Goal: Information Seeking & Learning: Learn about a topic

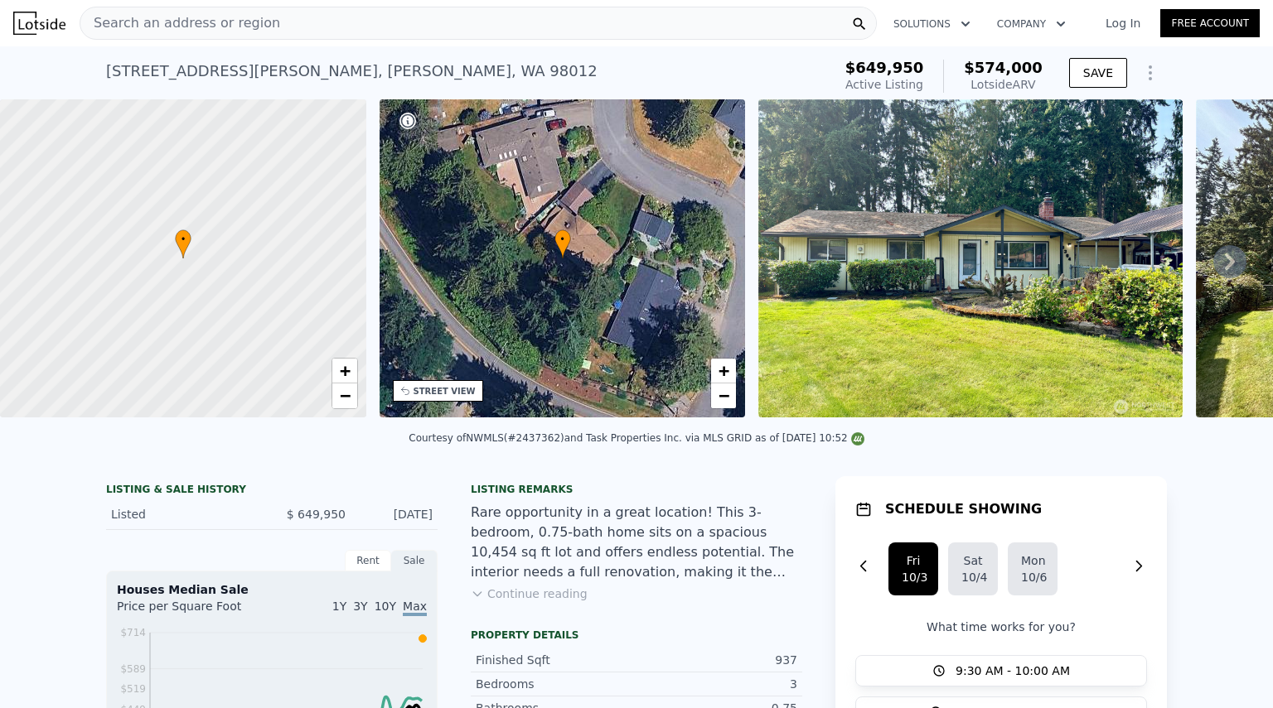
click at [206, 19] on span "Search an address or region" at bounding box center [180, 23] width 200 height 20
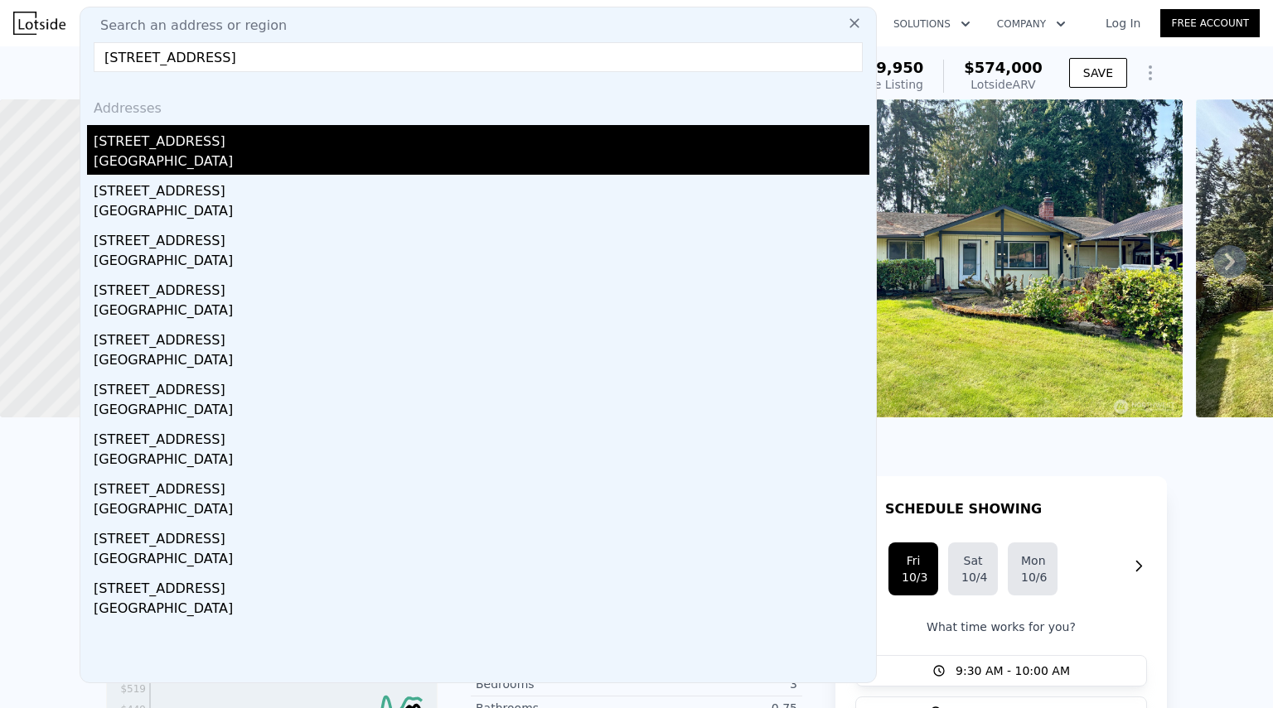
type input "[STREET_ADDRESS]"
click at [172, 149] on div "[STREET_ADDRESS]" at bounding box center [482, 138] width 776 height 27
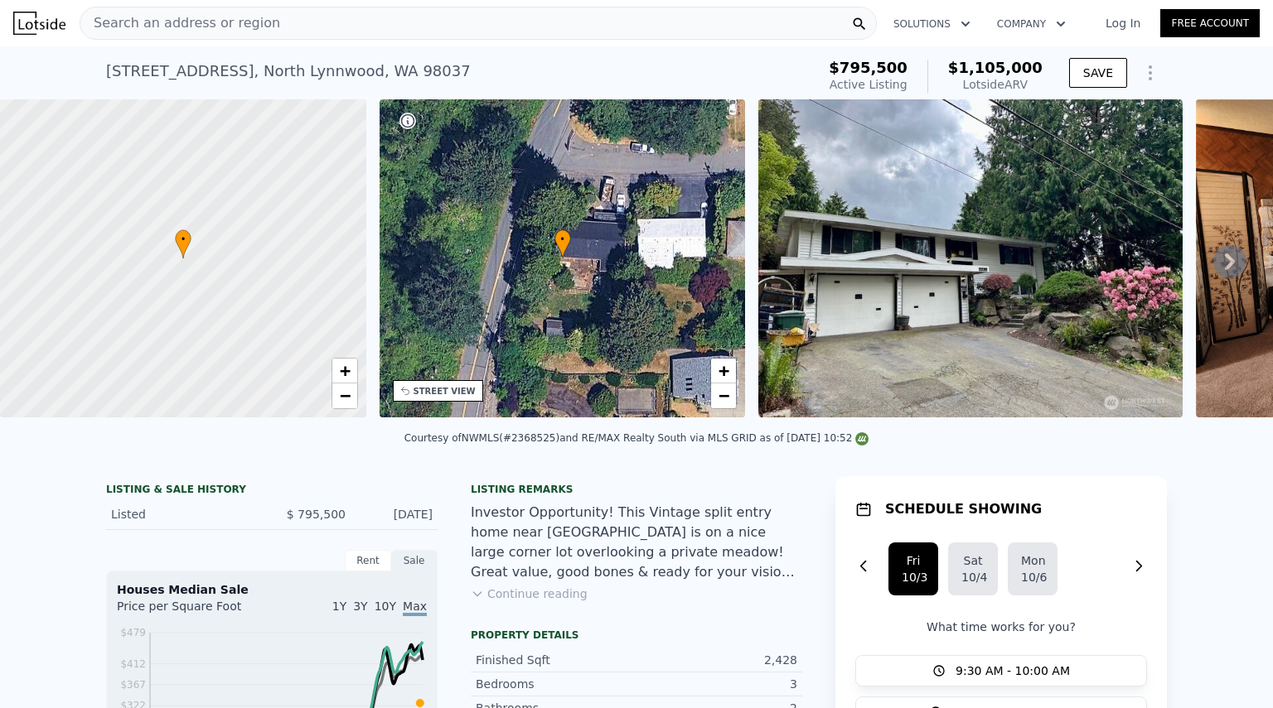
click at [241, 23] on span "Search an address or region" at bounding box center [180, 23] width 200 height 20
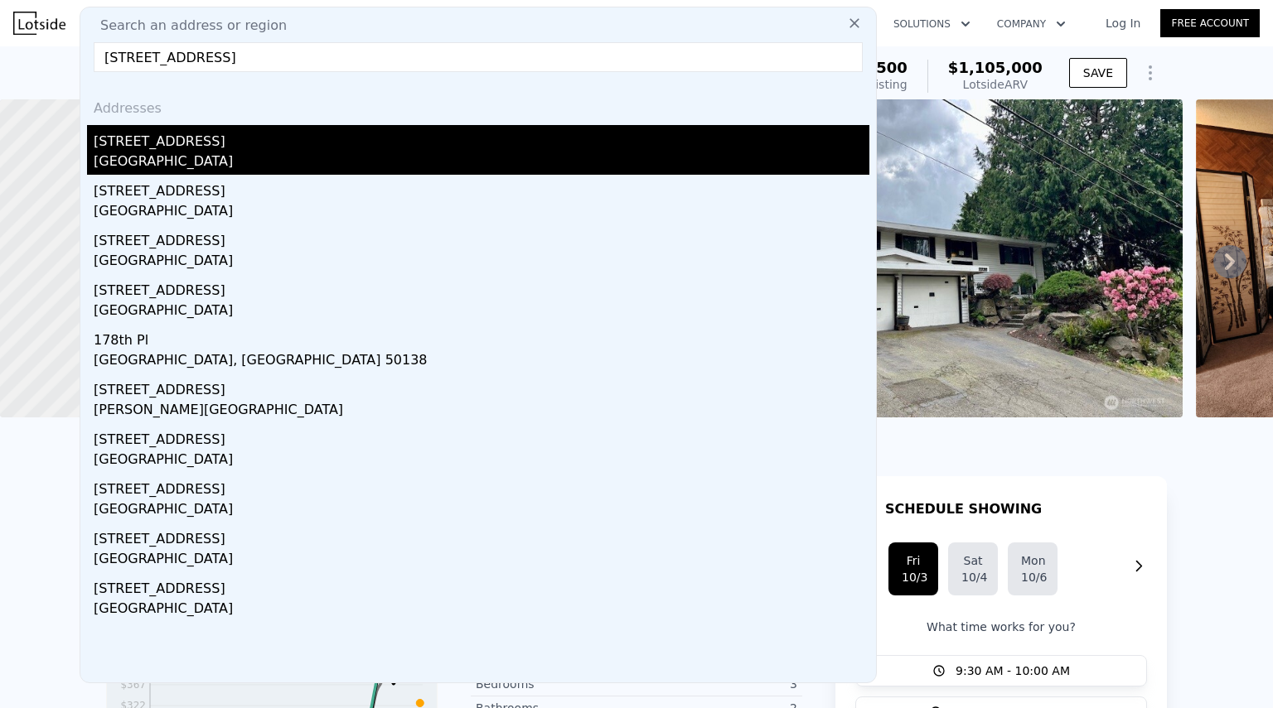
type input "[STREET_ADDRESS]"
click at [184, 149] on div "[STREET_ADDRESS]" at bounding box center [482, 138] width 776 height 27
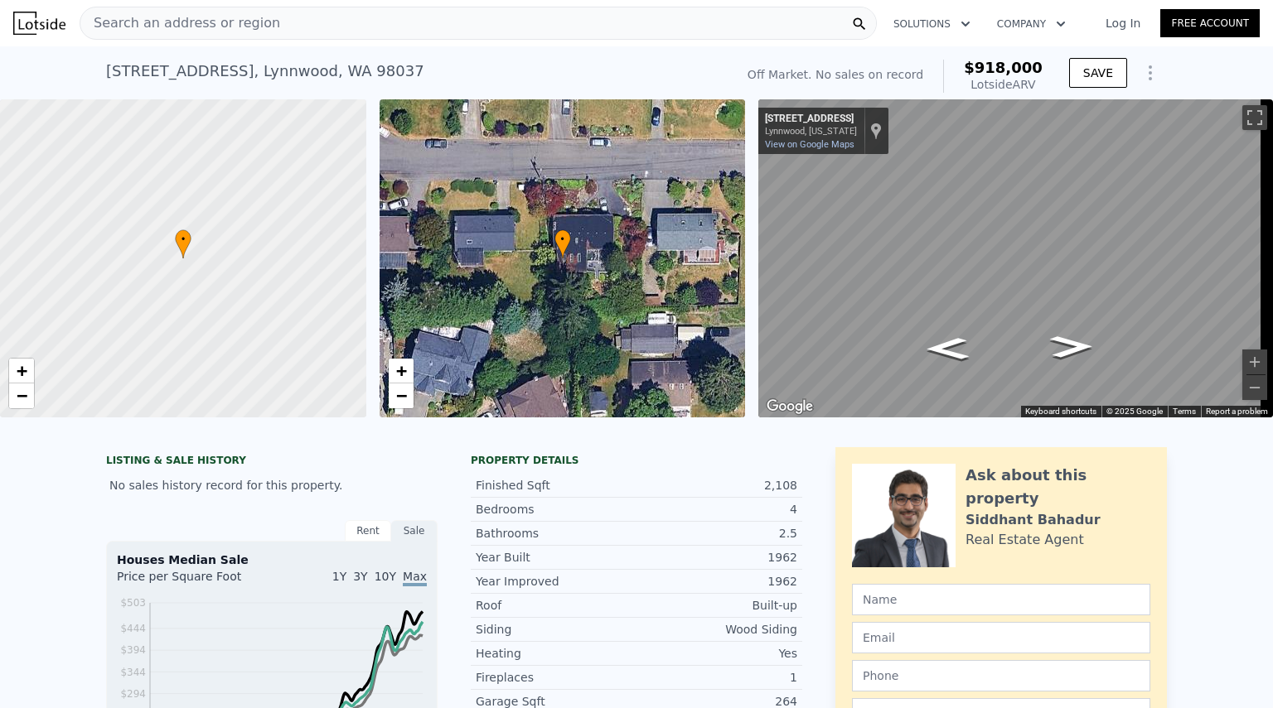
click at [276, 21] on div "Search an address or region" at bounding box center [478, 23] width 797 height 33
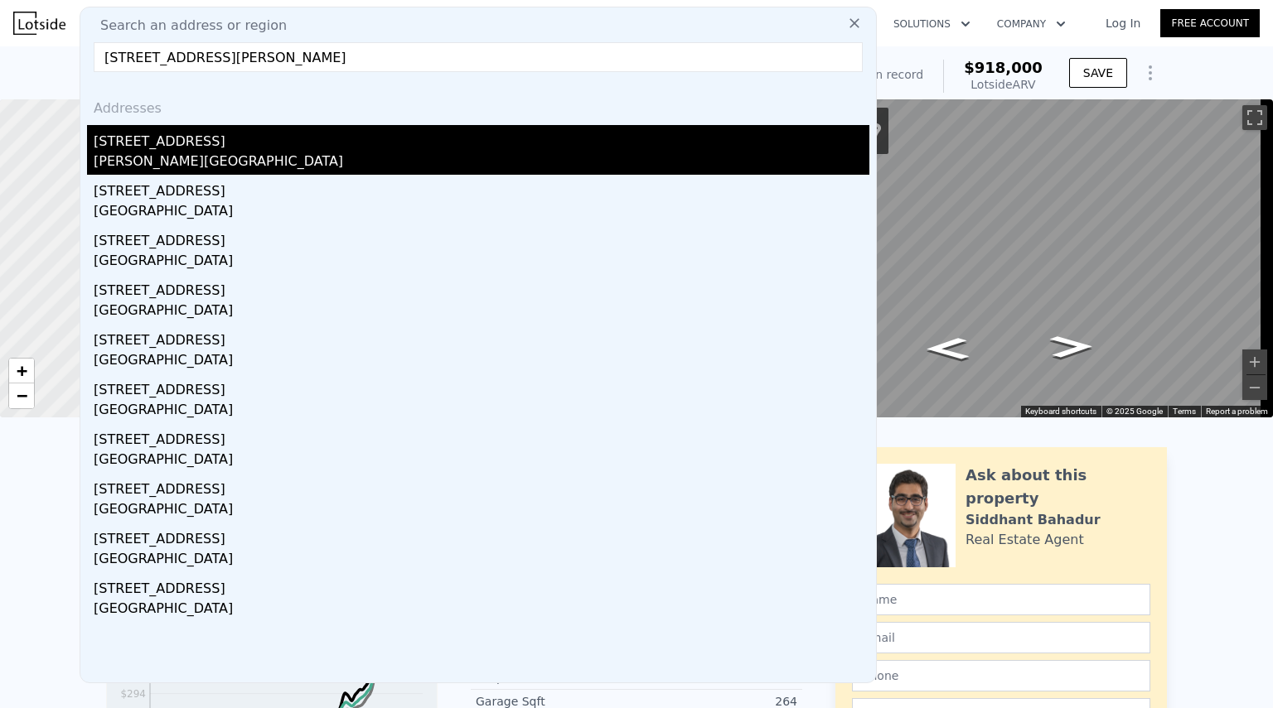
type input "[STREET_ADDRESS][PERSON_NAME]"
click at [164, 152] on div "[PERSON_NAME][GEOGRAPHIC_DATA]" at bounding box center [482, 163] width 776 height 23
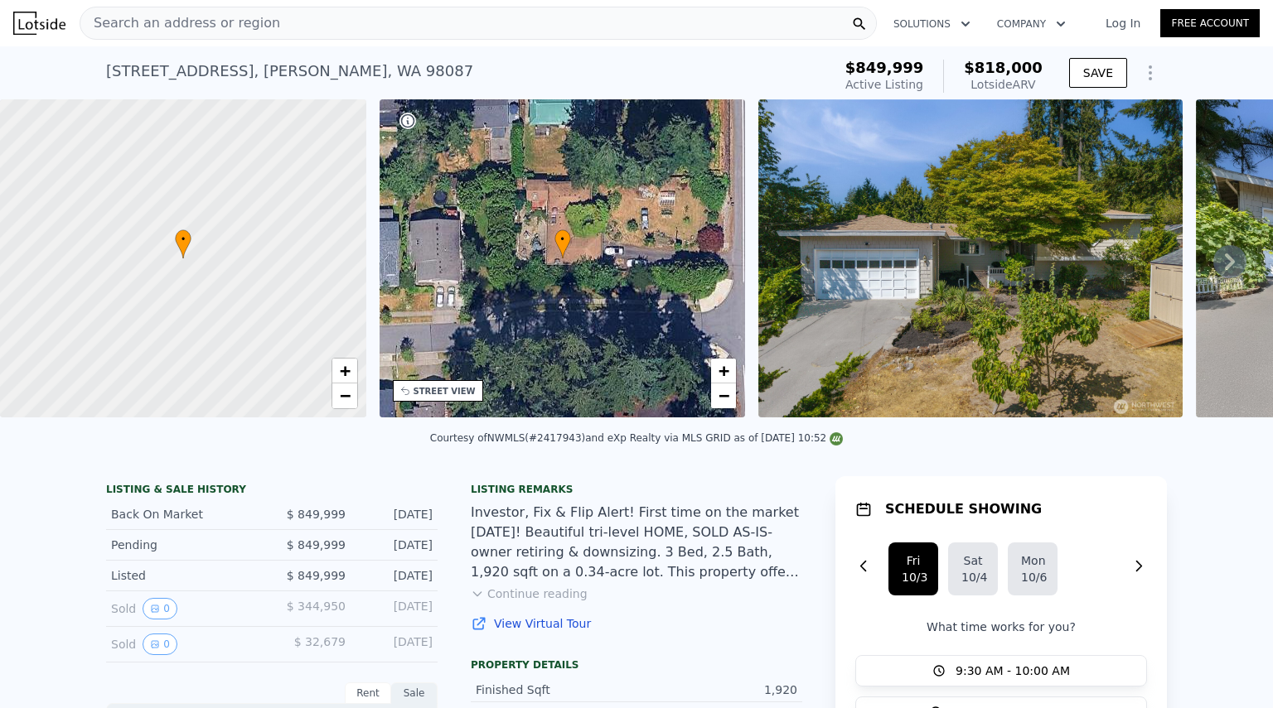
click at [271, 30] on div "Search an address or region" at bounding box center [478, 23] width 797 height 33
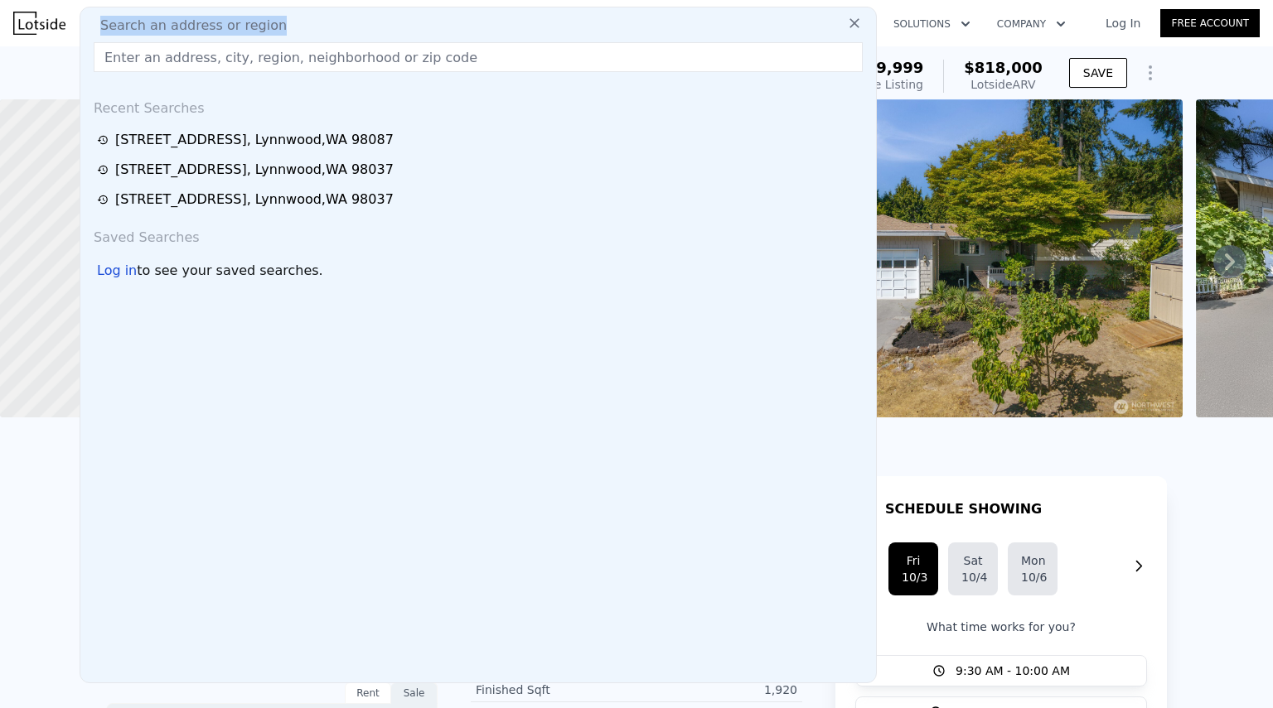
click at [271, 30] on div "Search an address or region" at bounding box center [478, 26] width 782 height 20
click at [278, 52] on input "text" at bounding box center [478, 57] width 769 height 30
paste input "[STREET_ADDRESS]"
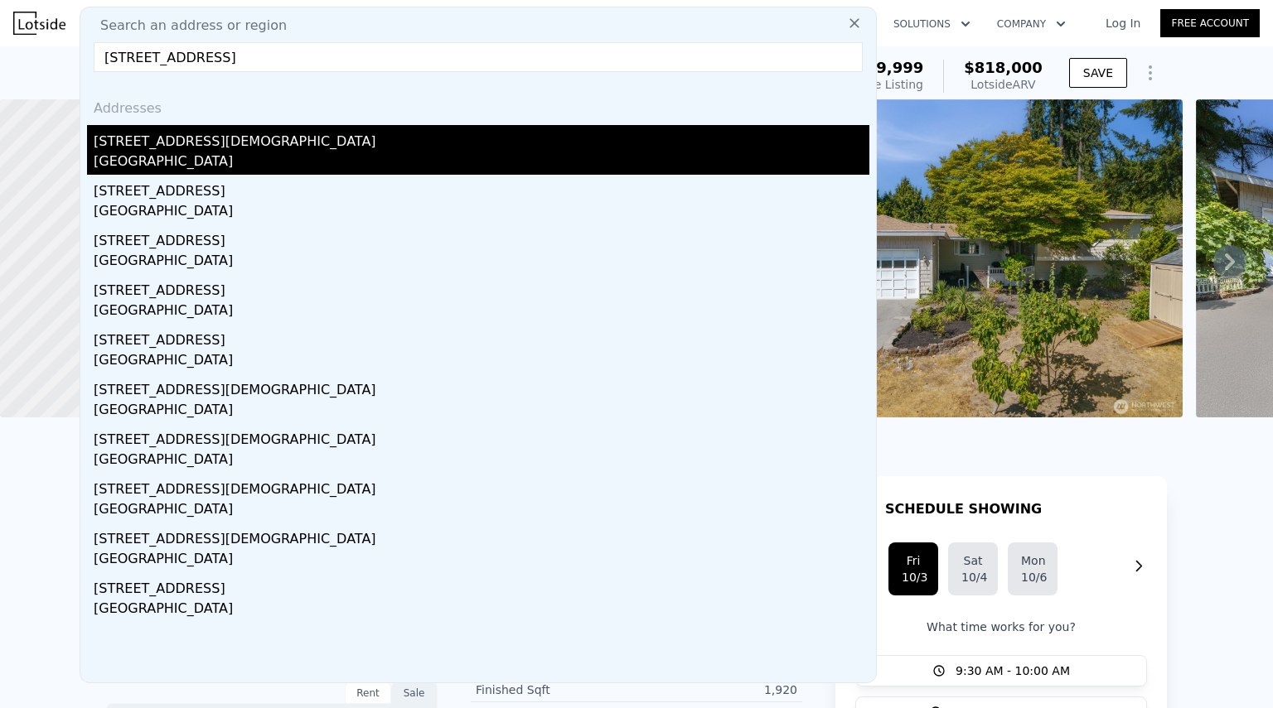
type input "[STREET_ADDRESS]"
click at [181, 139] on div "[STREET_ADDRESS][DEMOGRAPHIC_DATA]" at bounding box center [482, 138] width 776 height 27
